Goal: Transaction & Acquisition: Purchase product/service

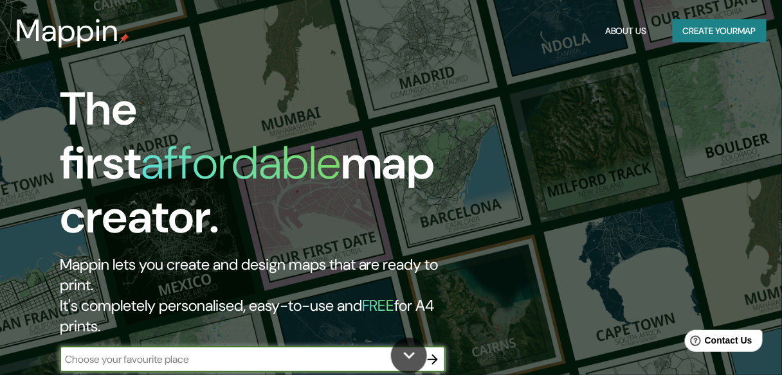
click at [135, 352] on input "text" at bounding box center [240, 359] width 360 height 15
click at [432, 352] on icon "button" at bounding box center [432, 359] width 15 height 15
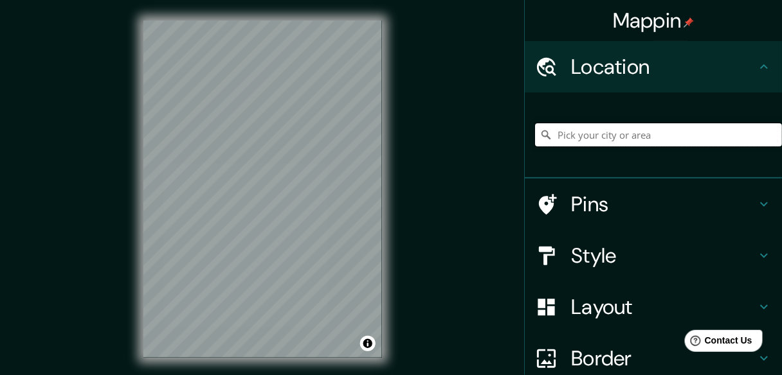
click at [592, 141] on input "Pick your city or area" at bounding box center [658, 134] width 247 height 23
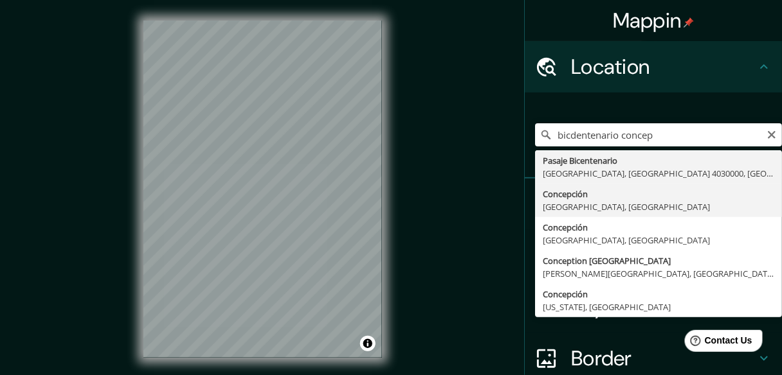
type input "[GEOGRAPHIC_DATA], [GEOGRAPHIC_DATA], [GEOGRAPHIC_DATA]"
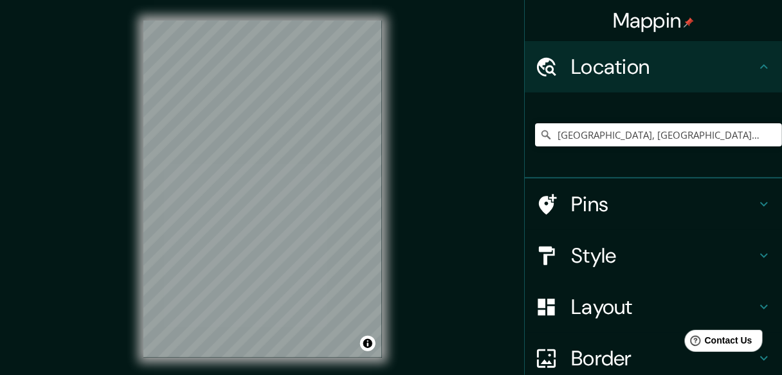
click at [626, 311] on h4 "Layout" at bounding box center [663, 307] width 185 height 26
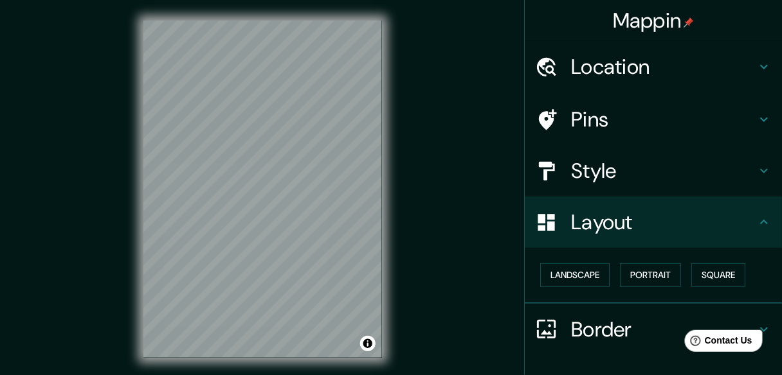
click at [595, 179] on h4 "Style" at bounding box center [663, 171] width 185 height 26
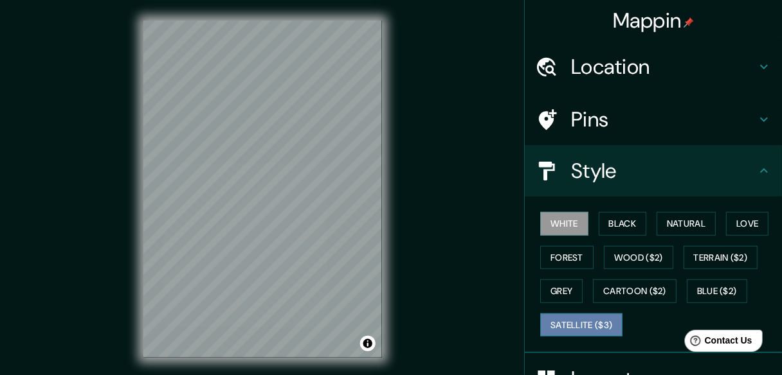
click at [600, 328] on button "Satellite ($3)" at bounding box center [581, 326] width 82 height 24
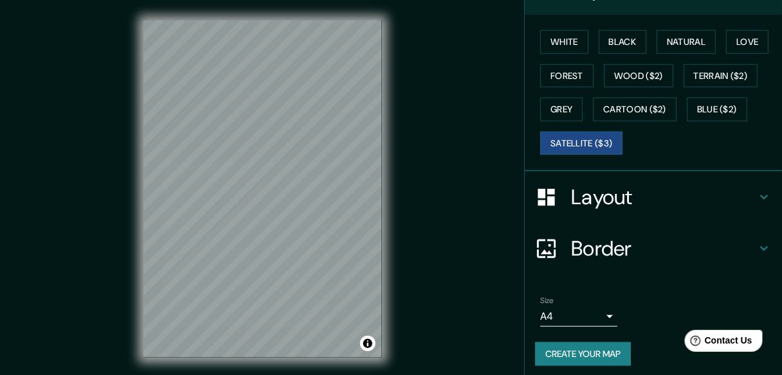
scroll to position [186, 0]
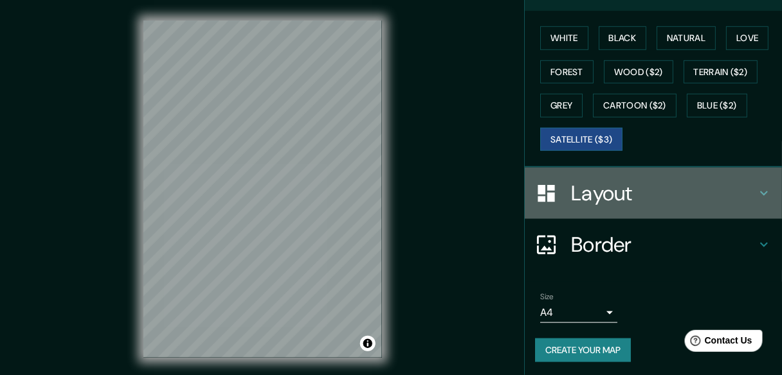
click at [616, 181] on h4 "Layout" at bounding box center [663, 194] width 185 height 26
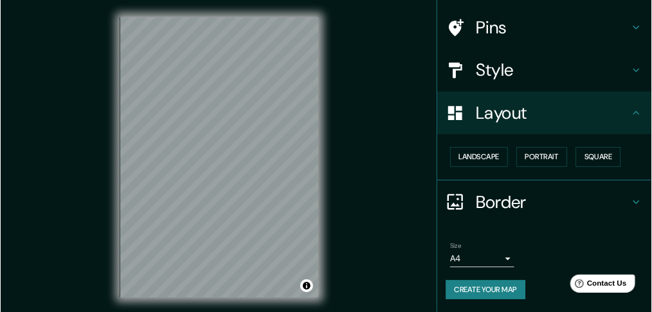
scroll to position [86, 0]
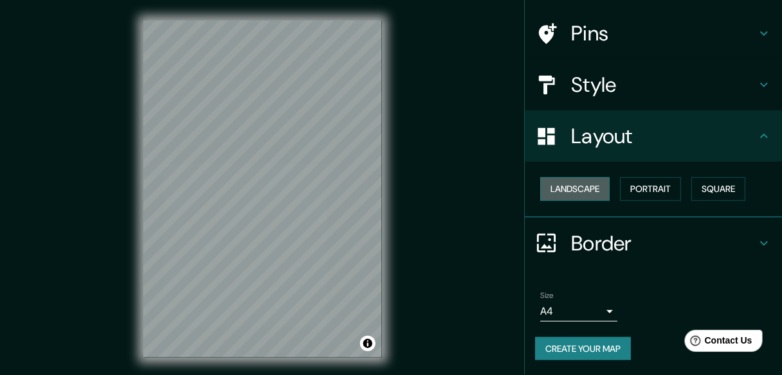
click at [587, 188] on button "Landscape" at bounding box center [574, 189] width 69 height 24
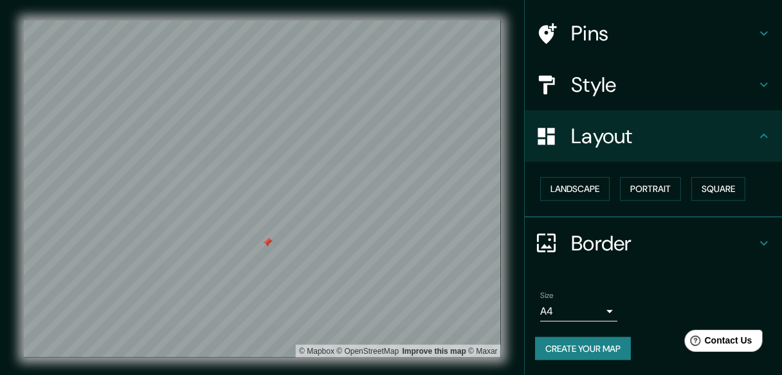
click at [267, 240] on div at bounding box center [267, 243] width 10 height 10
click at [618, 88] on h4 "Style" at bounding box center [663, 85] width 185 height 26
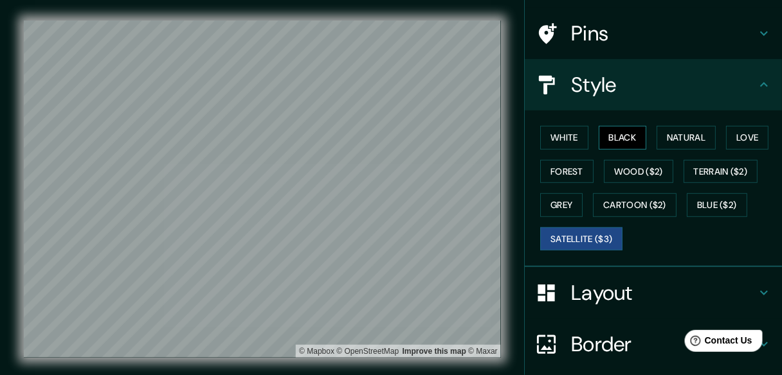
click at [611, 139] on button "Black" at bounding box center [622, 138] width 48 height 24
click at [600, 232] on button "Satellite ($3)" at bounding box center [581, 240] width 82 height 24
click at [611, 206] on button "Cartoon ($2)" at bounding box center [635, 205] width 84 height 24
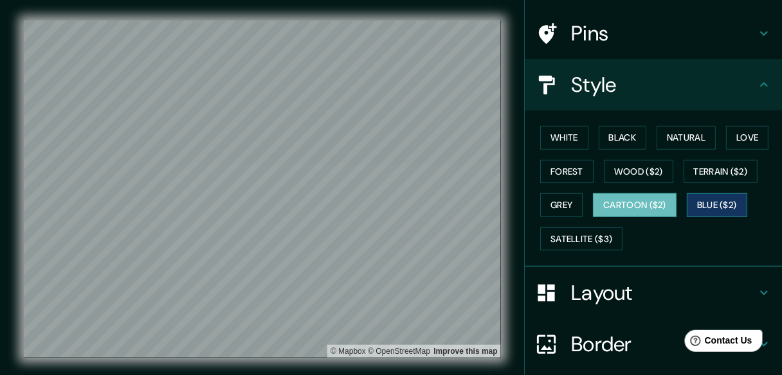
click at [714, 203] on button "Blue ($2)" at bounding box center [717, 205] width 60 height 24
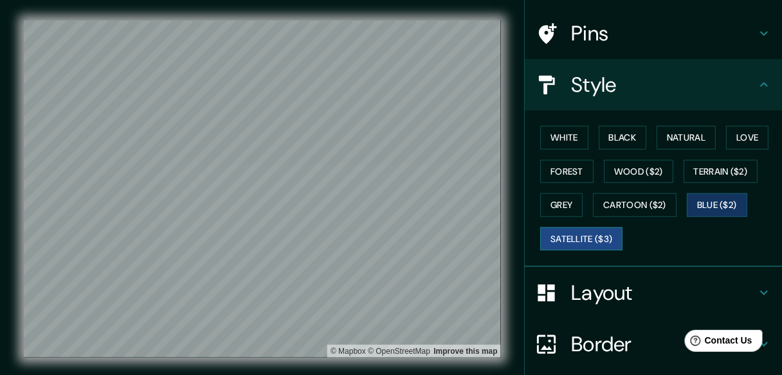
click at [563, 231] on button "Satellite ($3)" at bounding box center [581, 240] width 82 height 24
click at [550, 208] on button "Grey" at bounding box center [561, 205] width 42 height 24
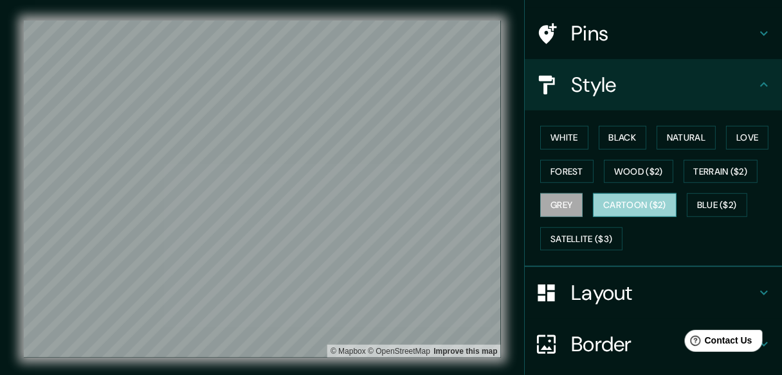
click at [610, 204] on button "Cartoon ($2)" at bounding box center [635, 205] width 84 height 24
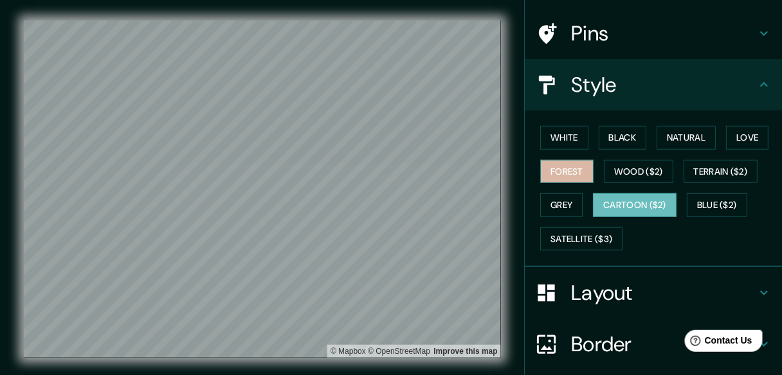
click at [571, 172] on button "Forest" at bounding box center [566, 172] width 53 height 24
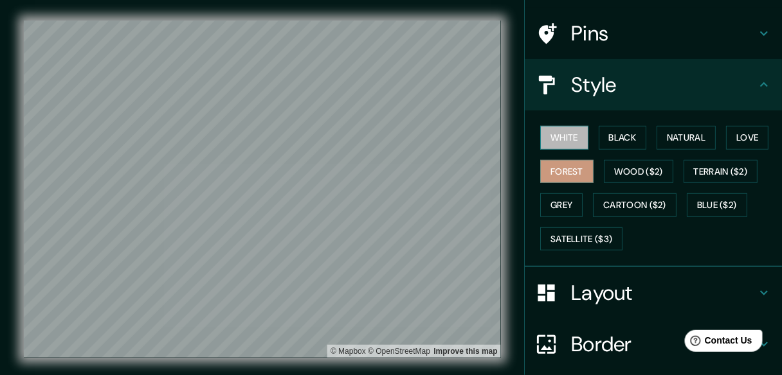
click at [560, 135] on button "White" at bounding box center [564, 138] width 48 height 24
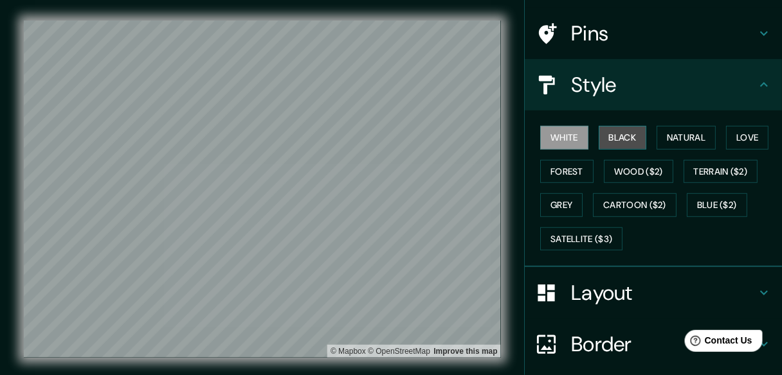
click at [612, 139] on button "Black" at bounding box center [622, 138] width 48 height 24
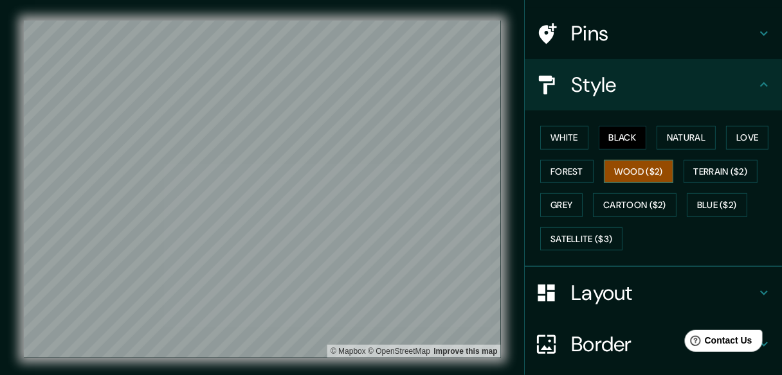
click at [617, 171] on button "Wood ($2)" at bounding box center [638, 172] width 69 height 24
click at [673, 141] on button "Natural" at bounding box center [685, 138] width 59 height 24
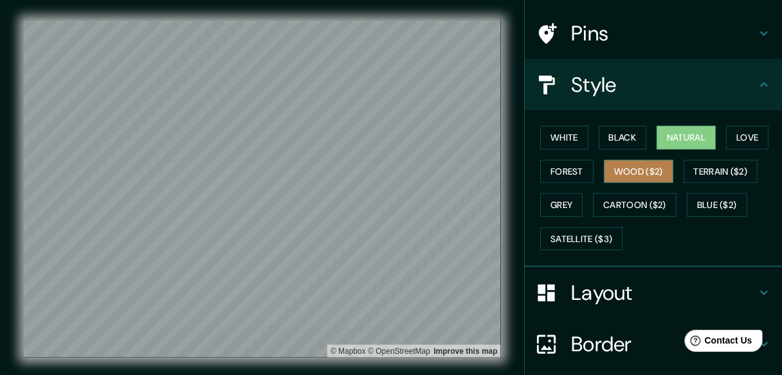
click at [652, 172] on button "Wood ($2)" at bounding box center [638, 172] width 69 height 24
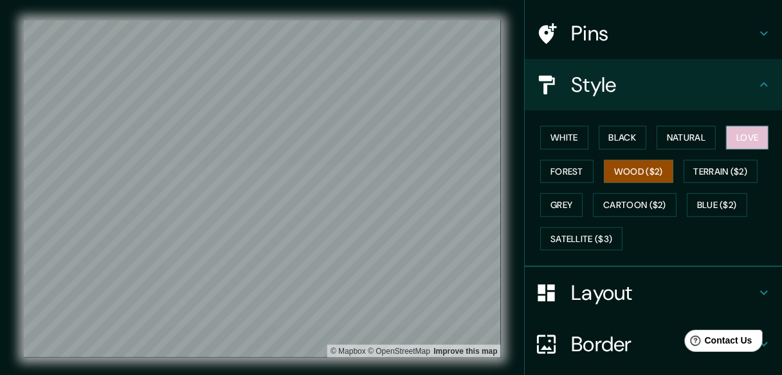
click at [736, 135] on button "Love" at bounding box center [747, 138] width 42 height 24
click at [645, 174] on button "Wood ($2)" at bounding box center [638, 172] width 69 height 24
